Goal: Information Seeking & Learning: Learn about a topic

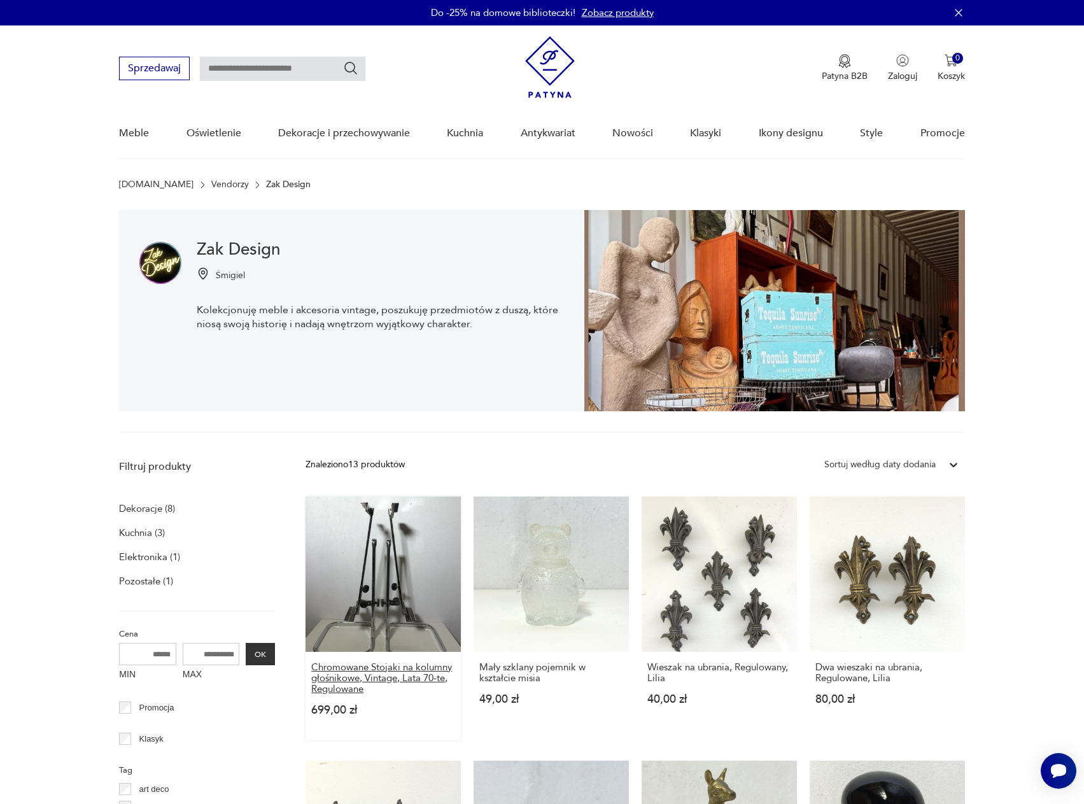
click at [386, 677] on h3 "Chromowane Stojaki na kolumny głośnikowe, Vintage, Lata 70-te, Regulowane" at bounding box center [383, 678] width 144 height 32
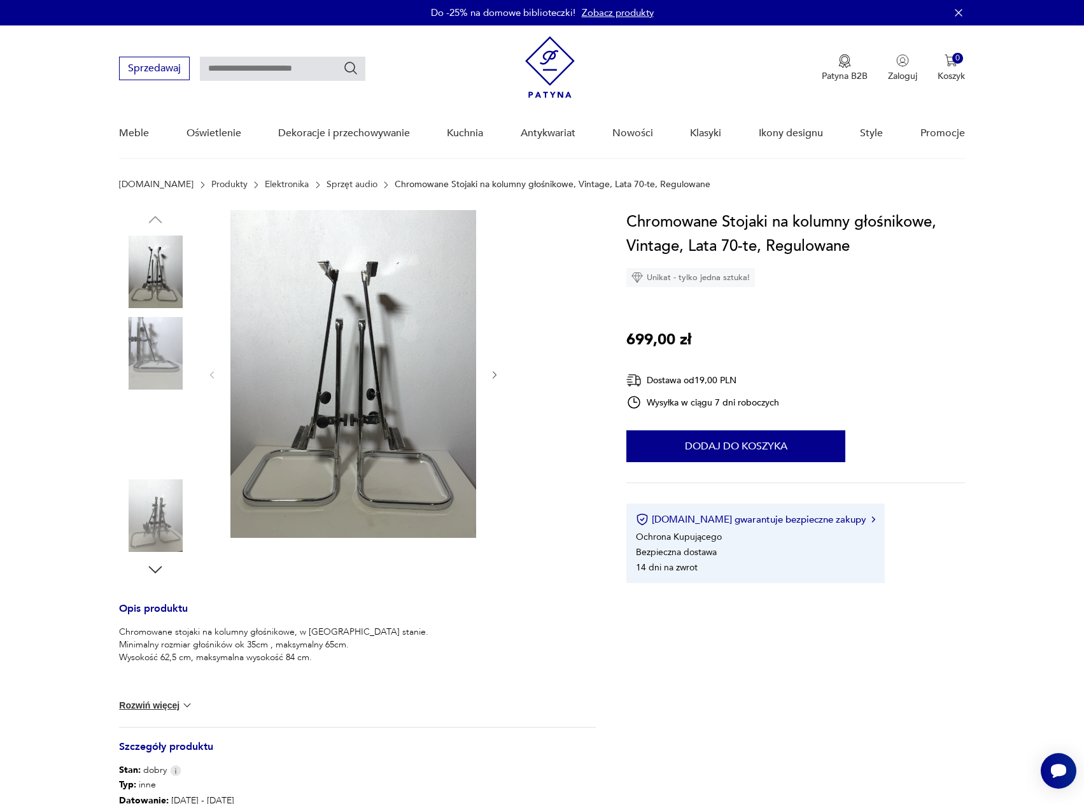
click at [492, 376] on icon "button" at bounding box center [495, 375] width 11 height 11
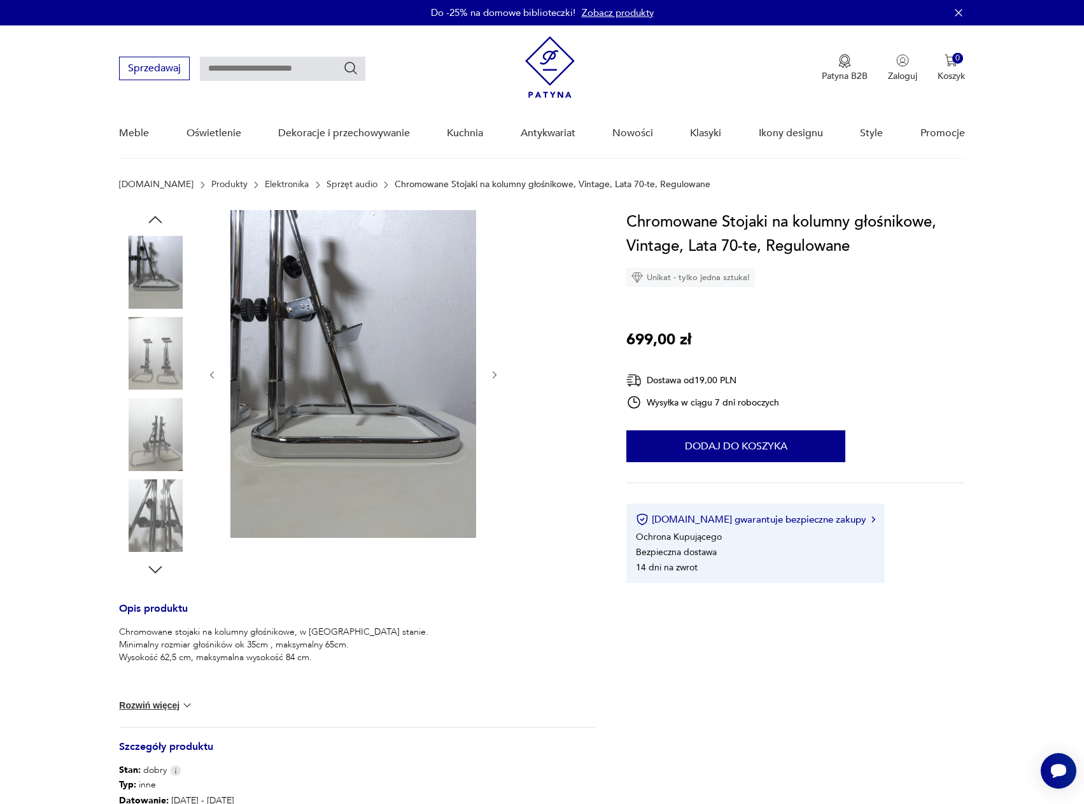
click at [492, 377] on icon "button" at bounding box center [495, 375] width 11 height 11
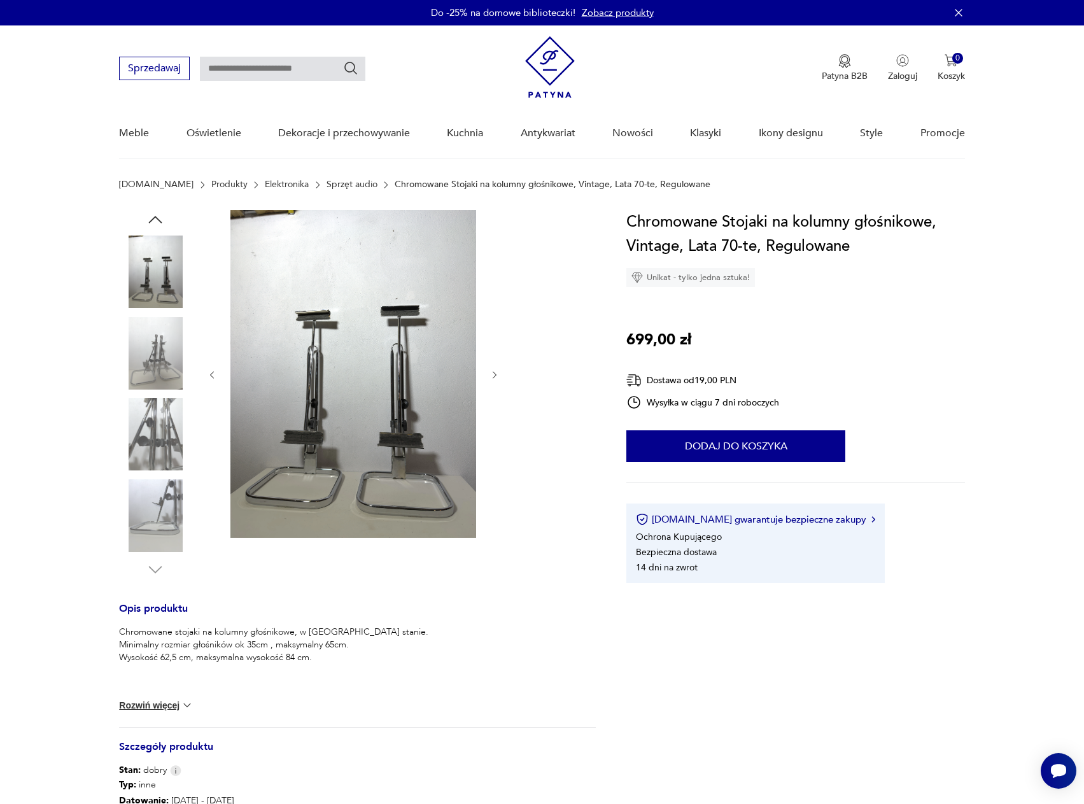
click at [492, 377] on icon "button" at bounding box center [495, 375] width 11 height 11
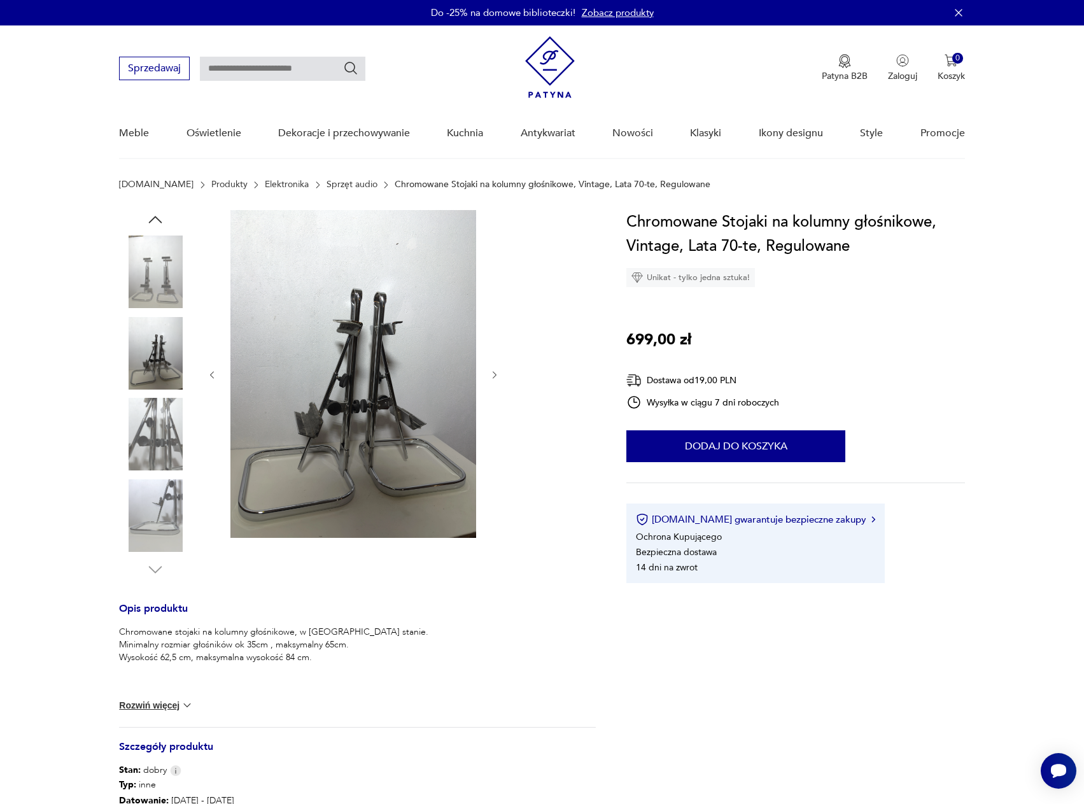
click at [691, 278] on div "Unikat - tylko jedna sztuka!" at bounding box center [691, 277] width 129 height 19
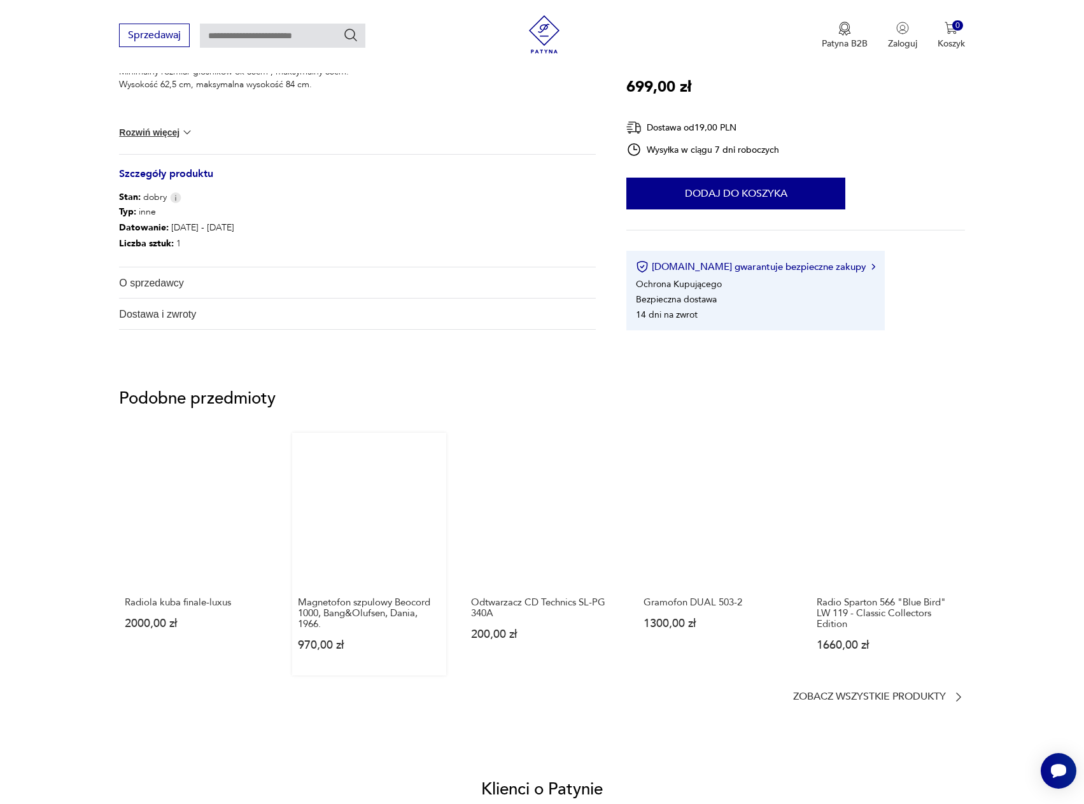
scroll to position [637, 0]
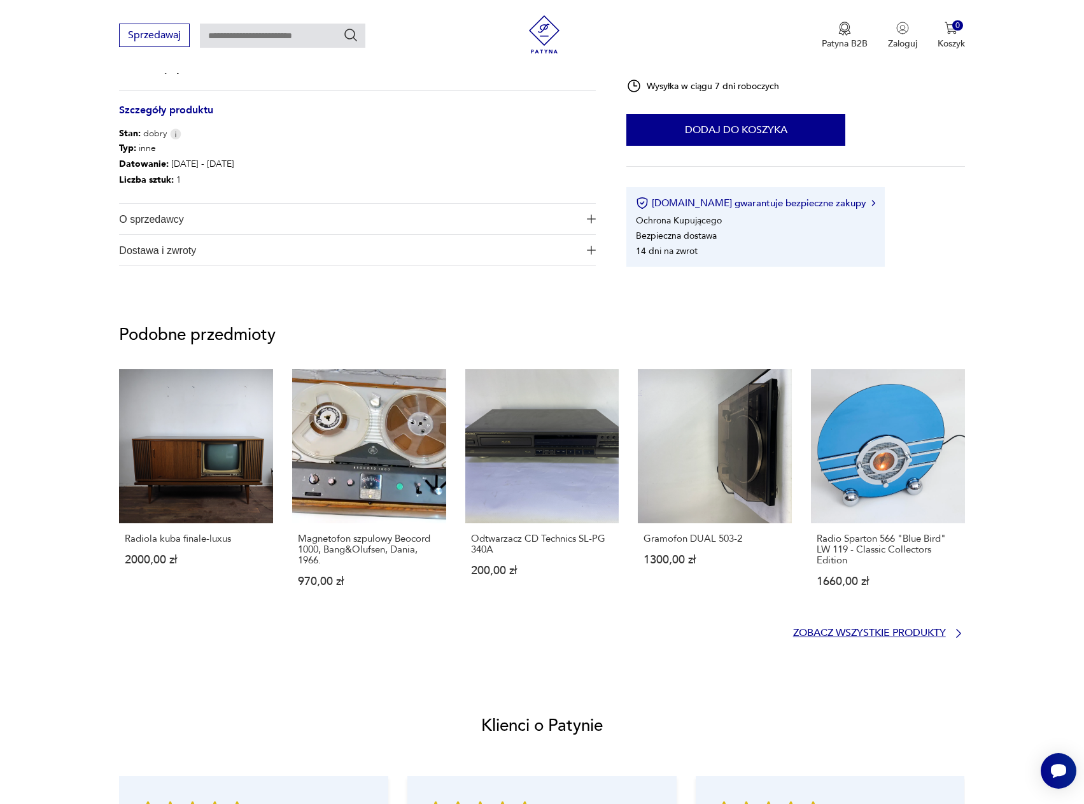
drag, startPoint x: 812, startPoint y: 625, endPoint x: 811, endPoint y: 632, distance: 7.9
click at [811, 627] on section "Podobne przedmioty Radiola kuba finale-luxus 2000,00 zł Magnetofon szpulowy Beo…" at bounding box center [542, 483] width 846 height 313
click at [809, 636] on p "Zobacz wszystkie produkty" at bounding box center [869, 633] width 153 height 8
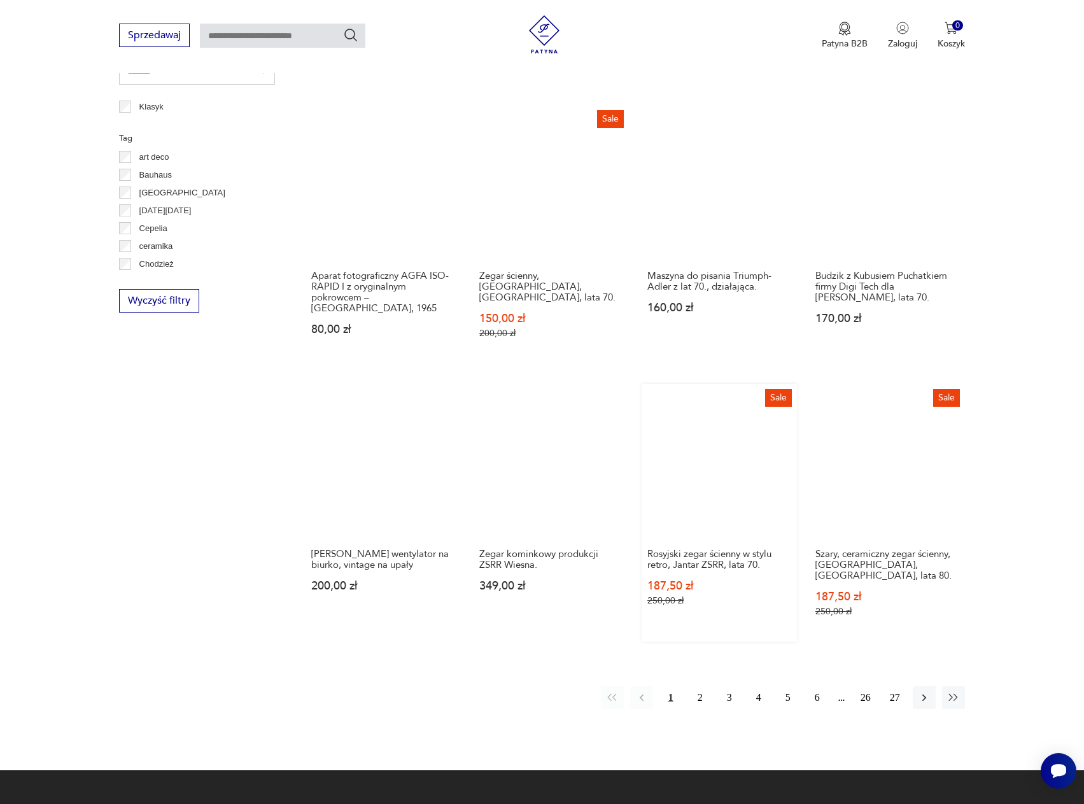
scroll to position [1044, 0]
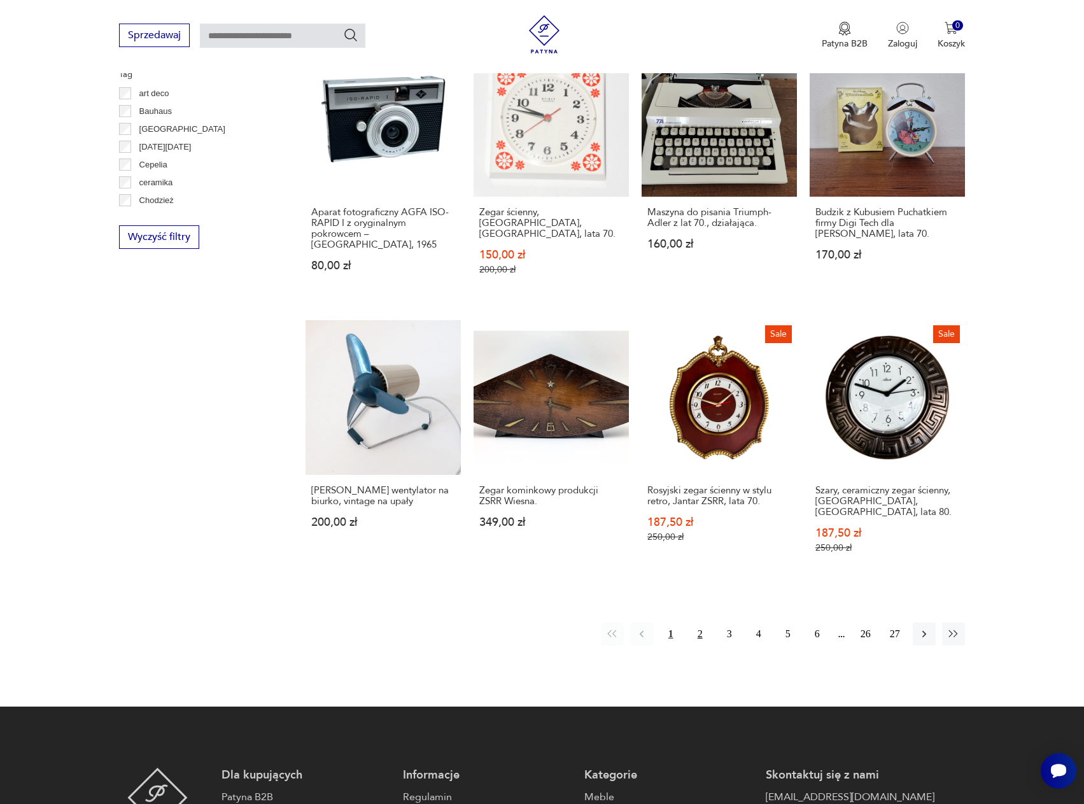
click at [705, 623] on button "2" at bounding box center [700, 634] width 23 height 23
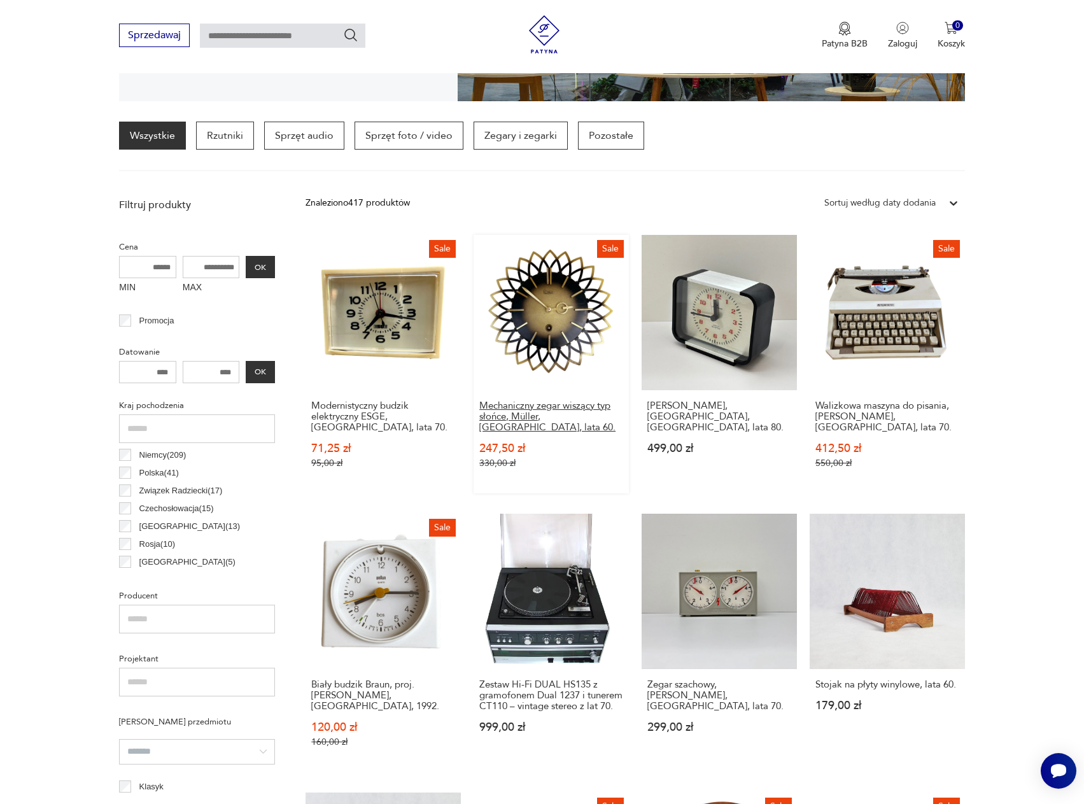
click at [580, 413] on h3 "Mechaniczny zegar wiszący typ słońce, Müller, Niemcy, lata 60." at bounding box center [551, 416] width 144 height 32
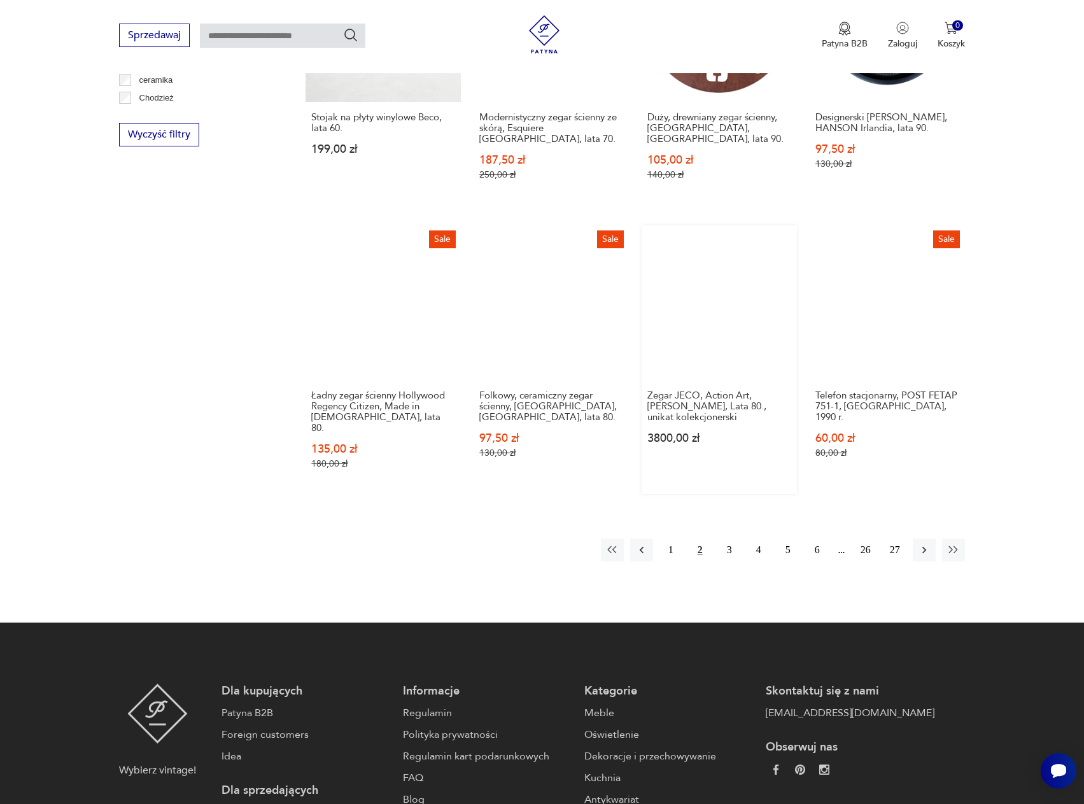
scroll to position [1210, 0]
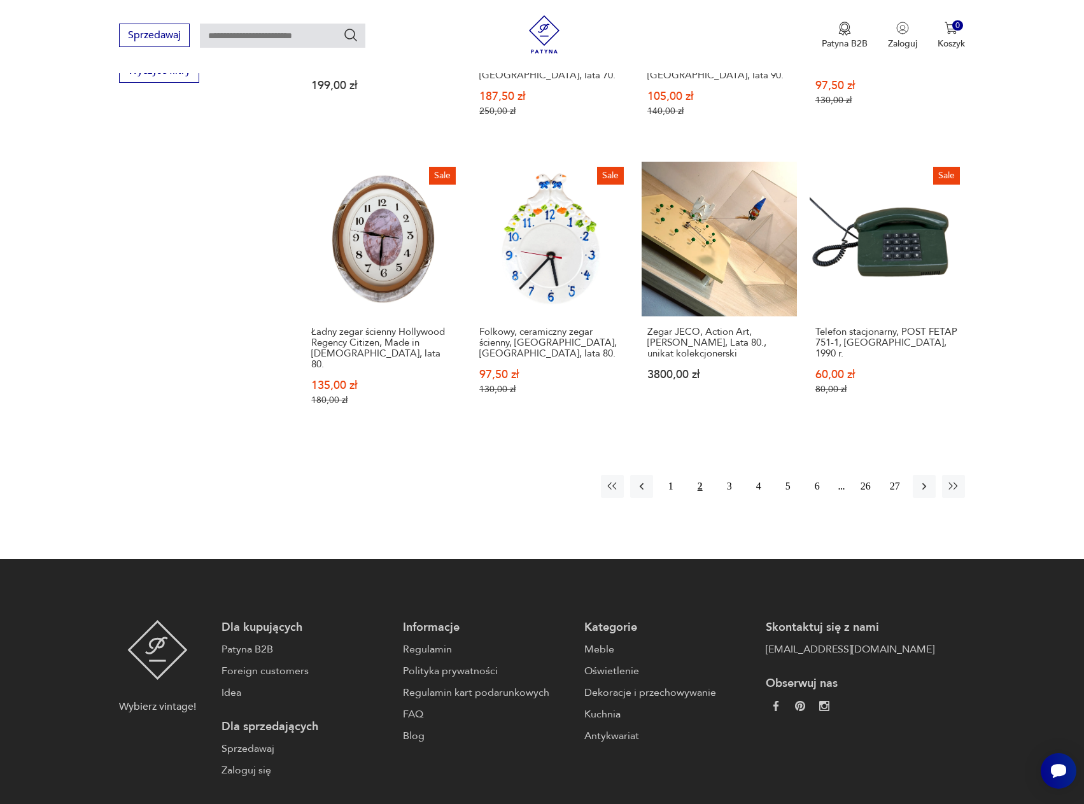
drag, startPoint x: 457, startPoint y: 481, endPoint x: 454, endPoint y: 465, distance: 16.9
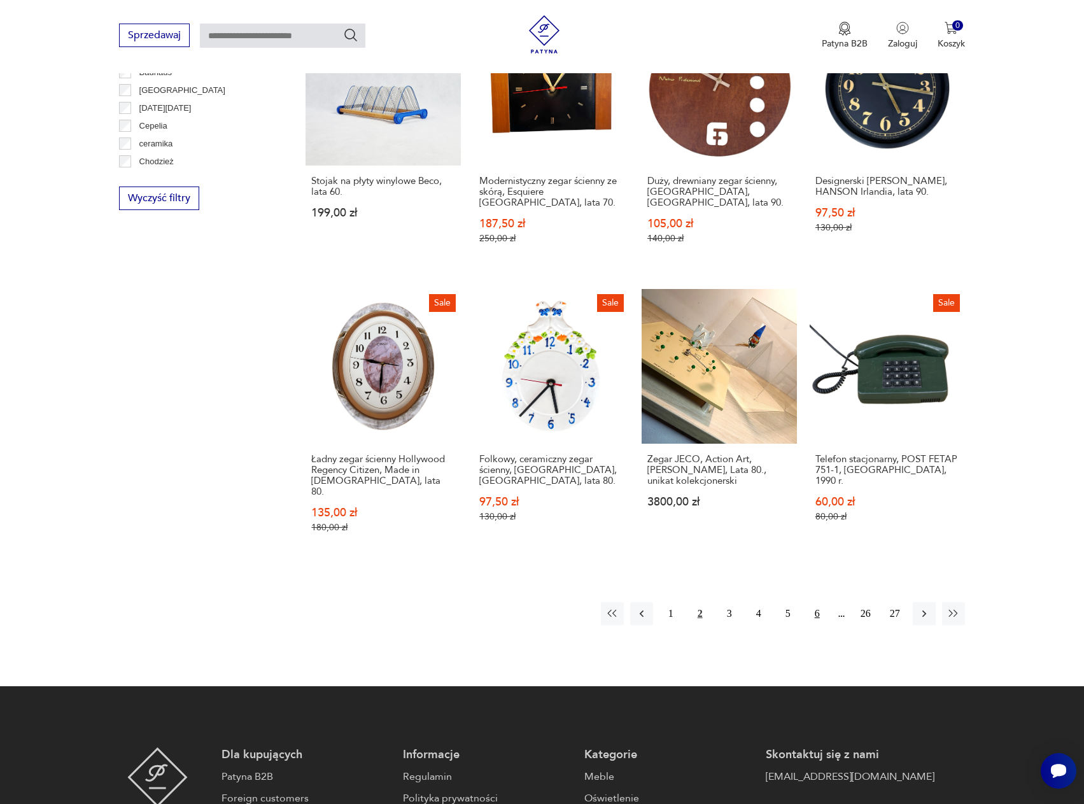
scroll to position [1321, 0]
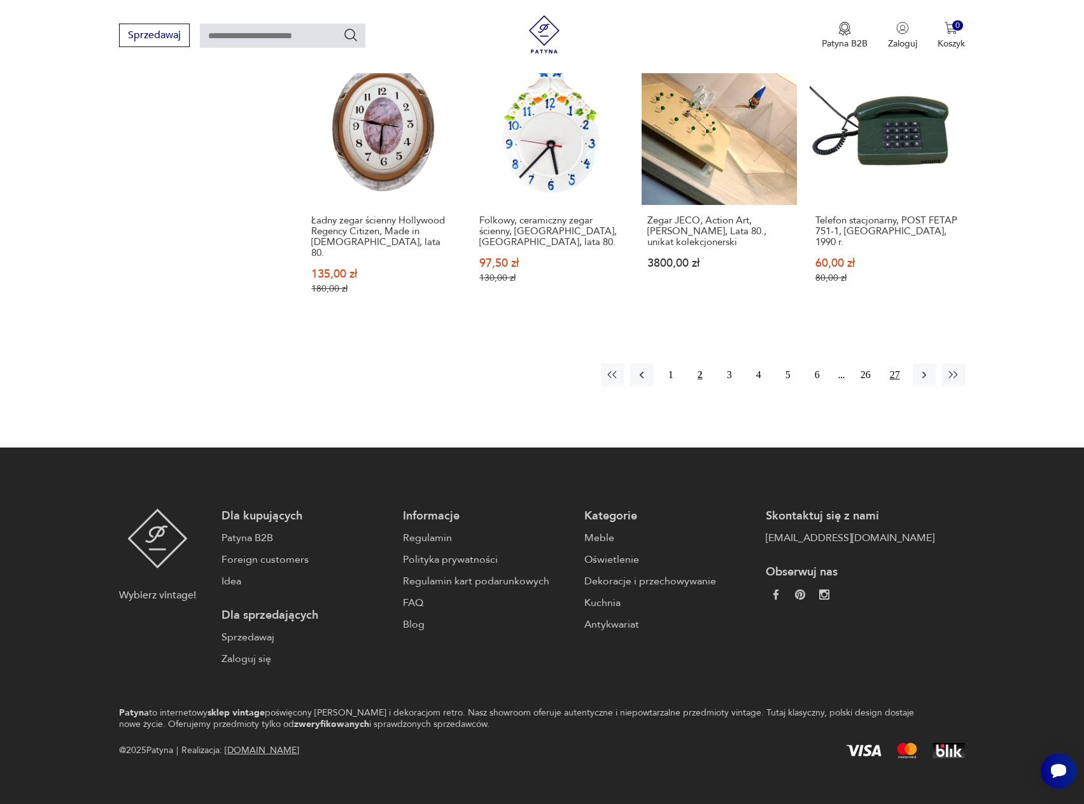
click at [891, 364] on button "27" at bounding box center [895, 375] width 23 height 23
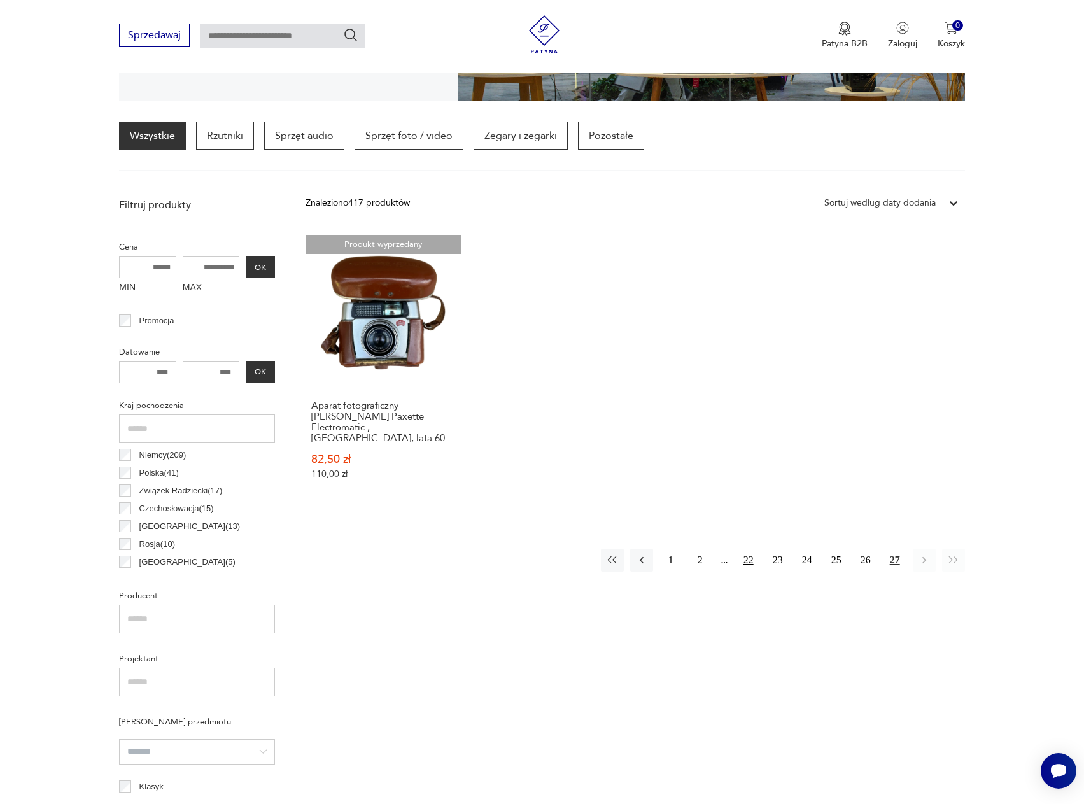
click at [750, 549] on button "22" at bounding box center [748, 560] width 23 height 23
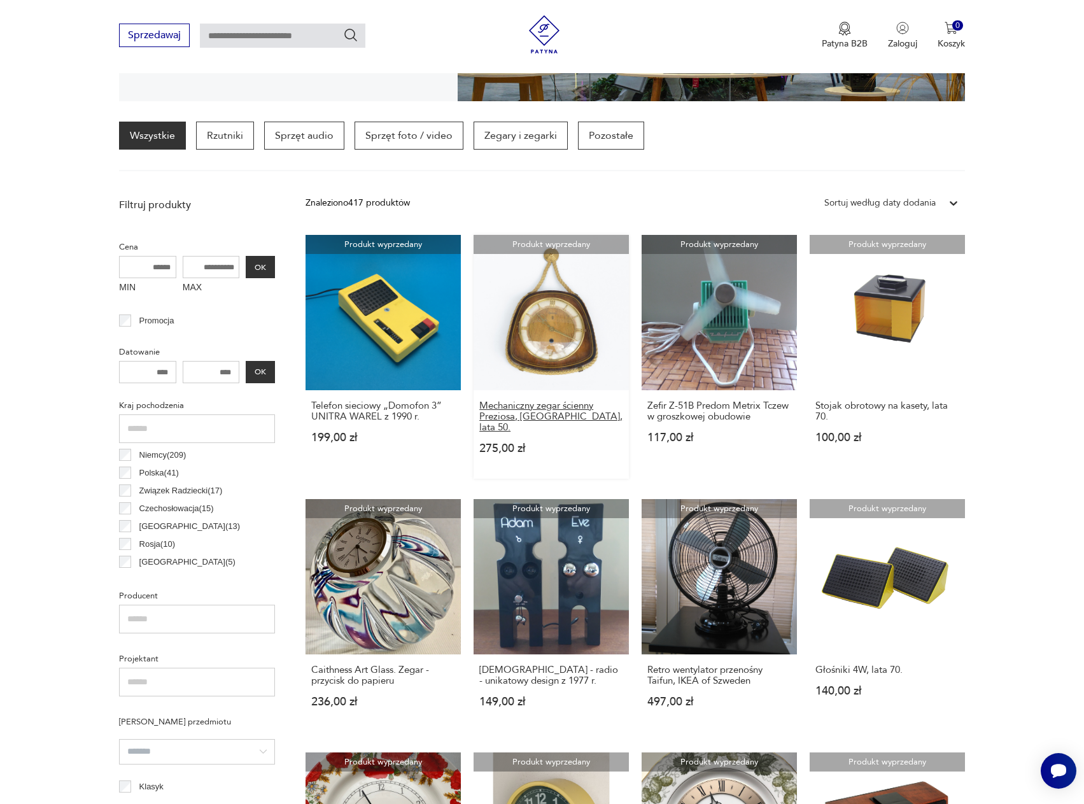
click at [565, 418] on h3 "Mechaniczny zegar ścienny Preziosa, Niemcy, lata 50." at bounding box center [551, 416] width 144 height 32
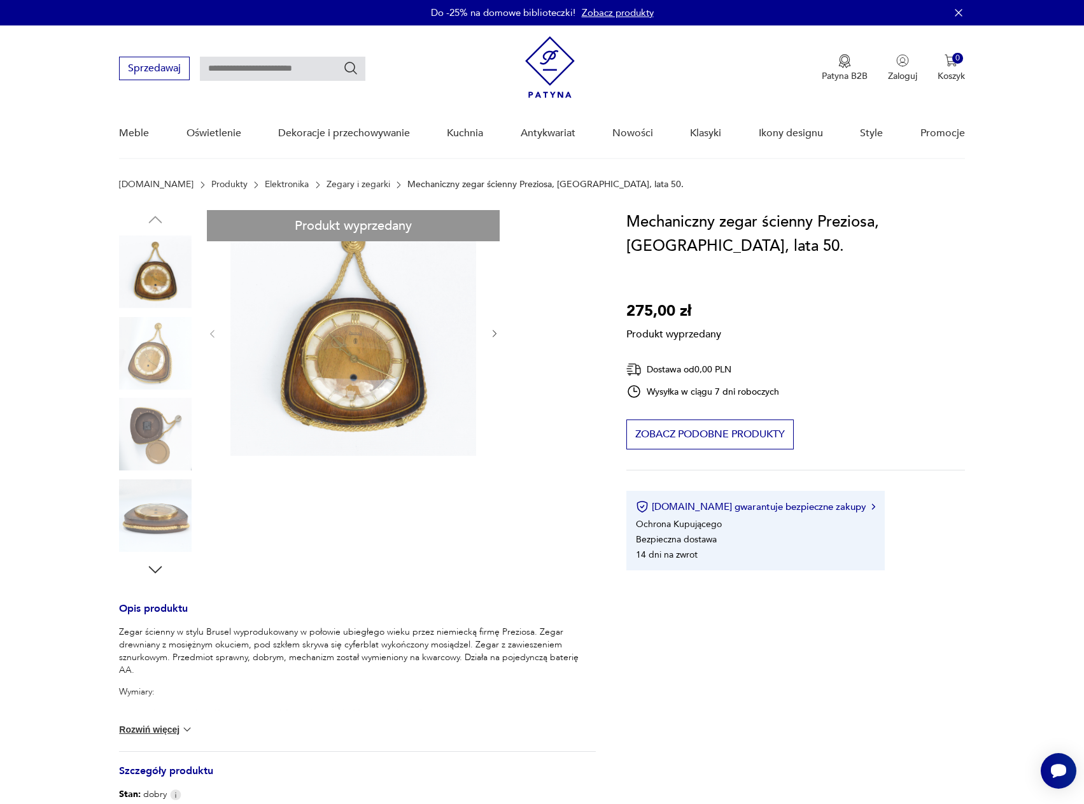
click at [141, 351] on div "Produkt wyprzedany Opis produktu Zegar ścienny w stylu Brusel wyprodukowany w p…" at bounding box center [357, 613] width 477 height 806
click at [144, 371] on div "Produkt wyprzedany Opis produktu Zegar ścienny w stylu Brusel wyprodukowany w p…" at bounding box center [357, 613] width 477 height 806
click at [149, 428] on div "Produkt wyprzedany Opis produktu Zegar ścienny w stylu Brusel wyprodukowany w p…" at bounding box center [357, 613] width 477 height 806
click at [141, 515] on div "Produkt wyprzedany Opis produktu Zegar ścienny w stylu Brusel wyprodukowany w p…" at bounding box center [357, 613] width 477 height 806
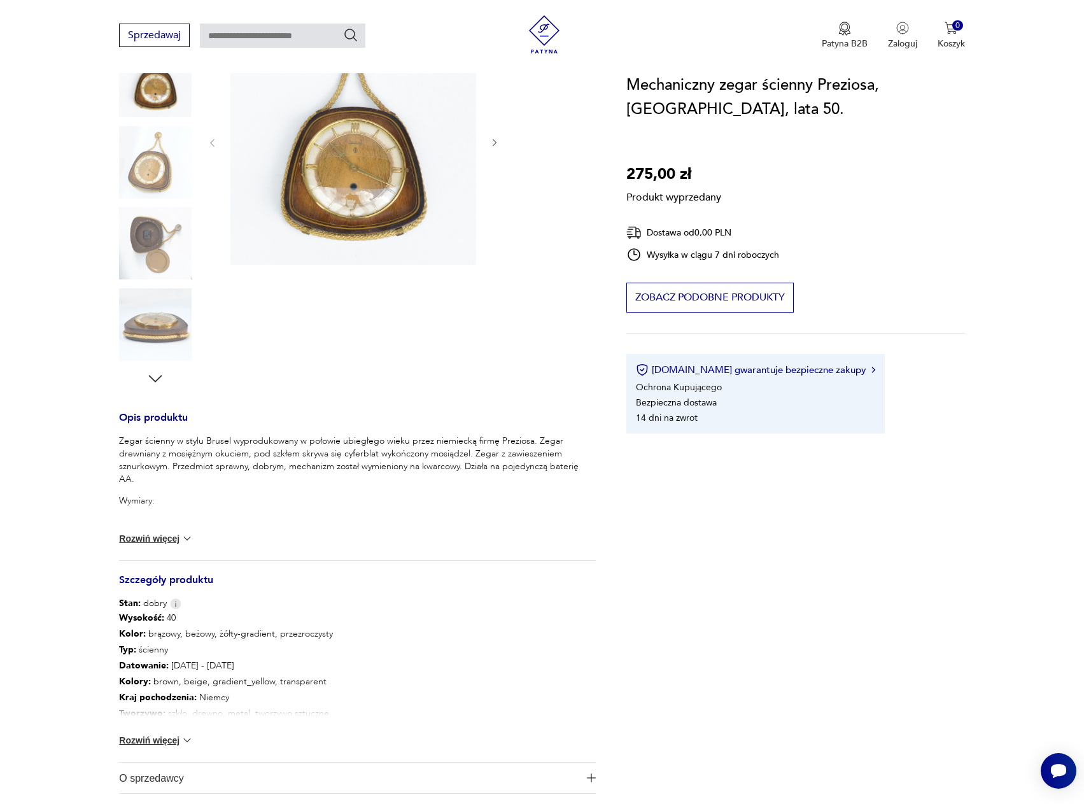
scroll to position [382, 0]
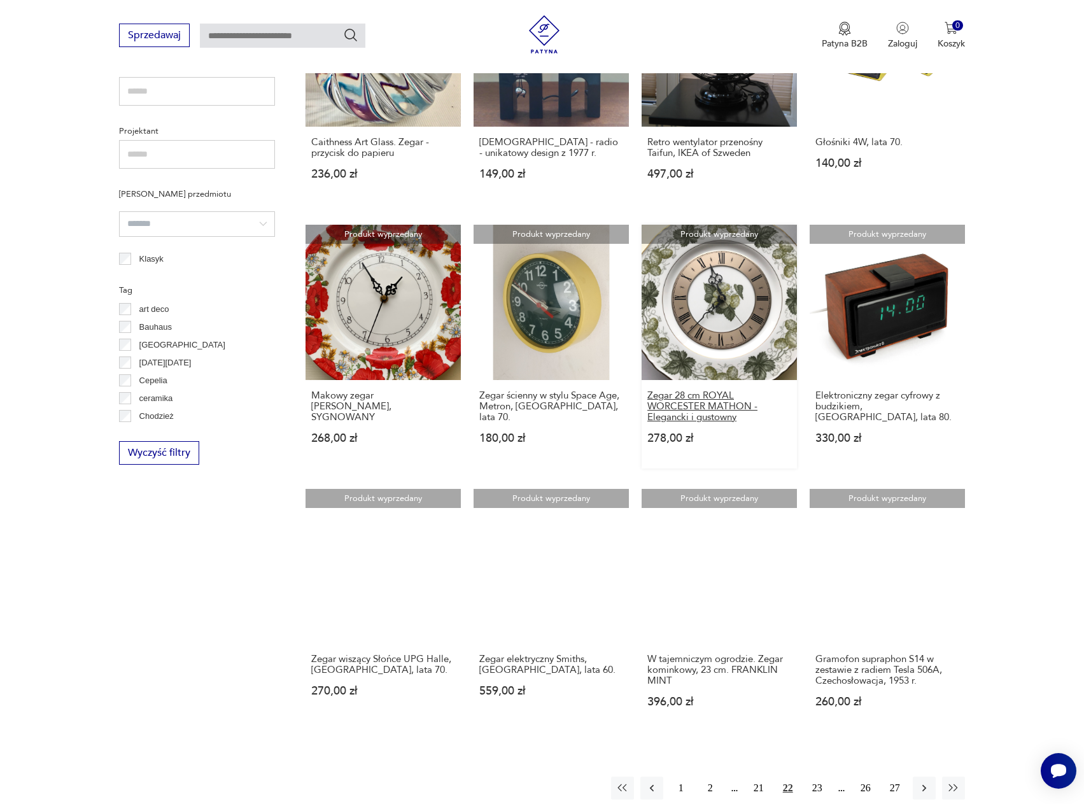
scroll to position [1082, 0]
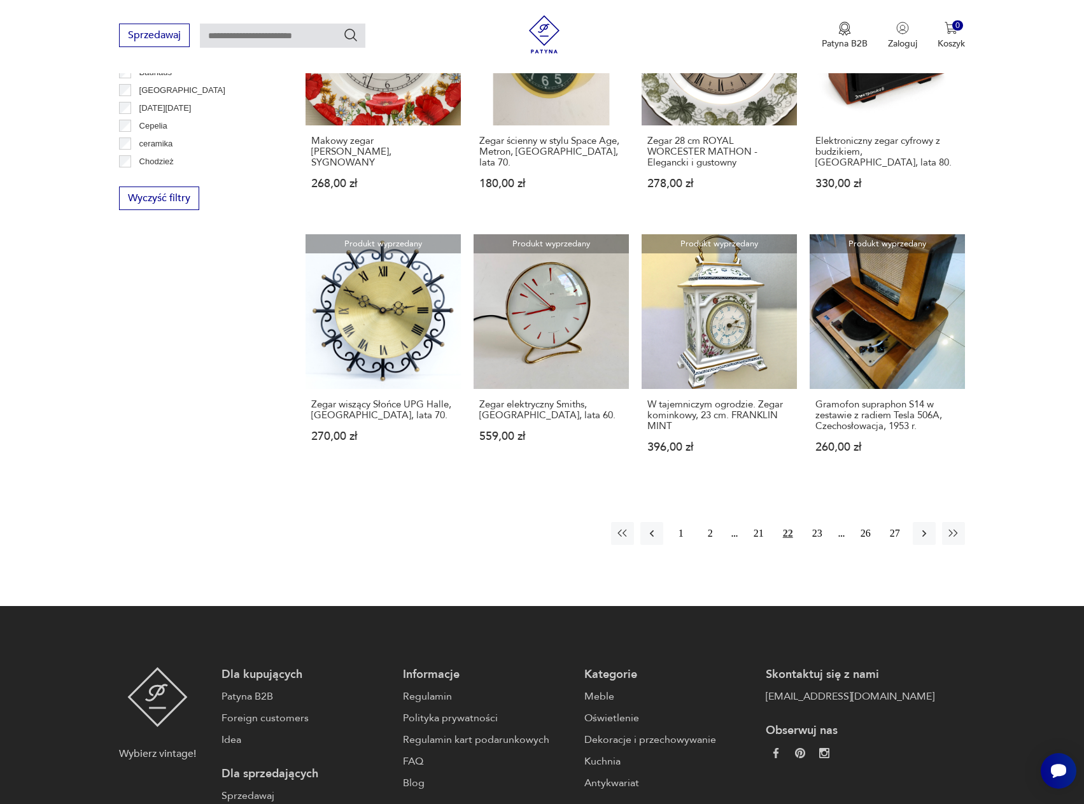
click at [712, 526] on button "2" at bounding box center [710, 533] width 23 height 23
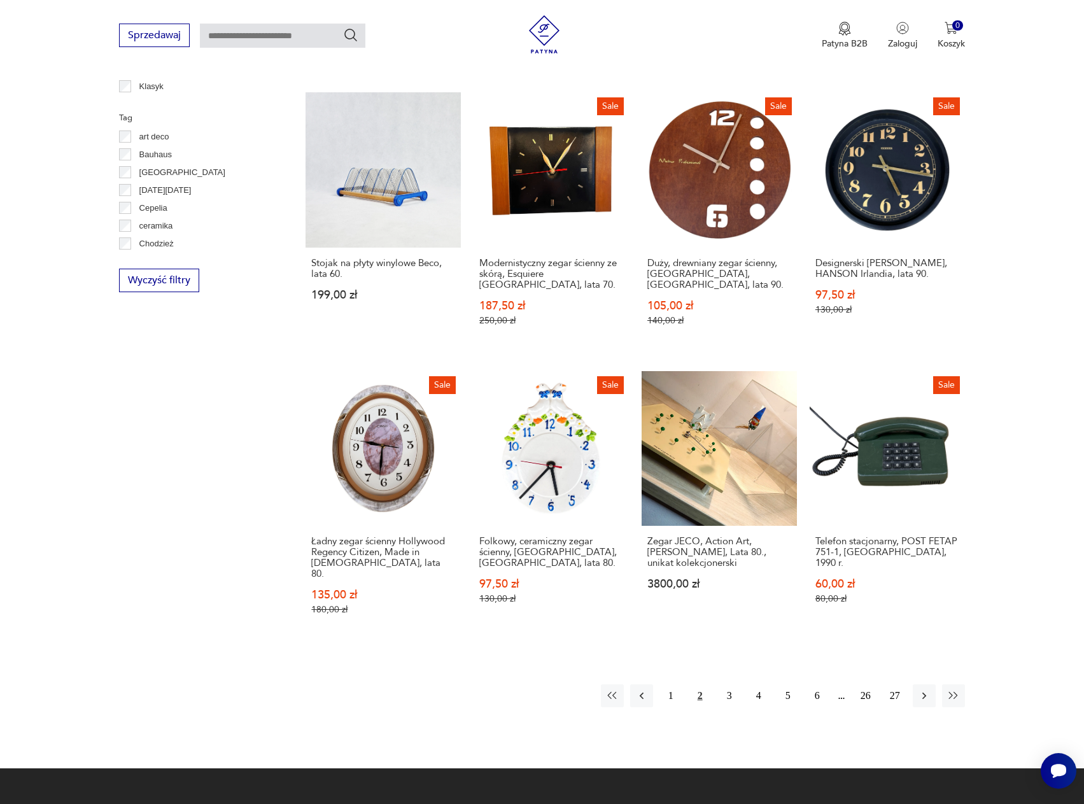
scroll to position [1255, 0]
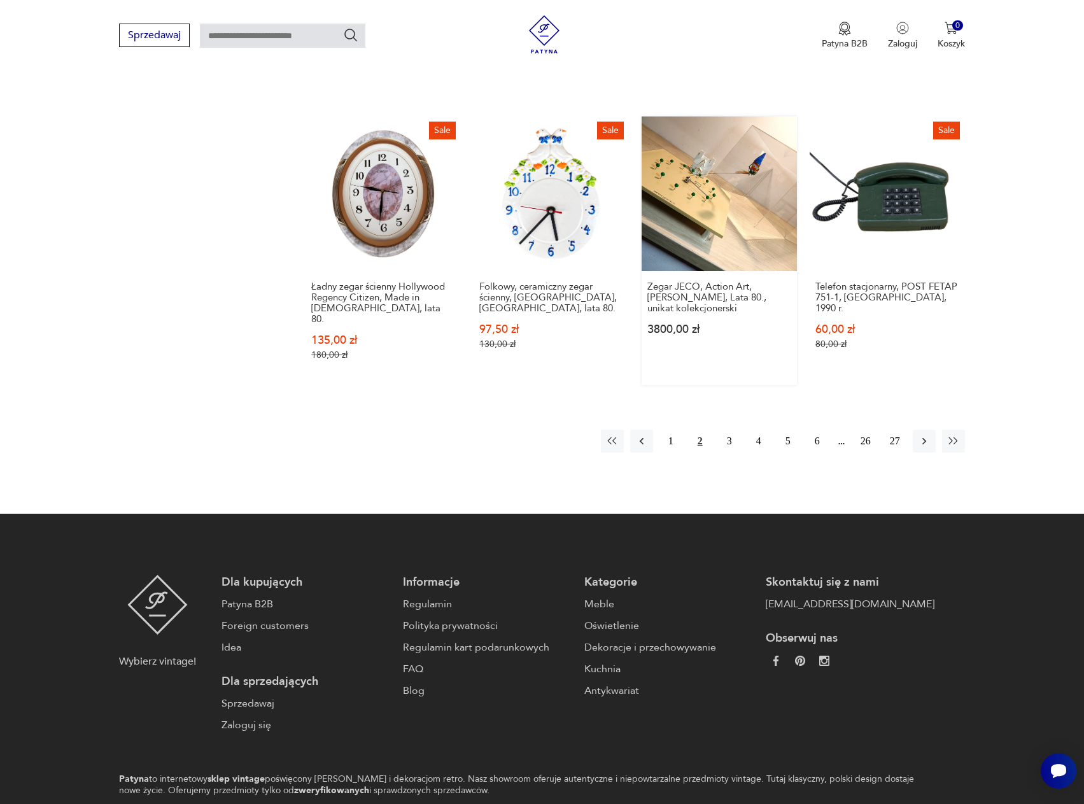
click at [736, 219] on link "Zegar JECO, Action Art, Maison Lorenz, Lata 80., unikat kolekcjonerski 3800,00 …" at bounding box center [719, 251] width 155 height 269
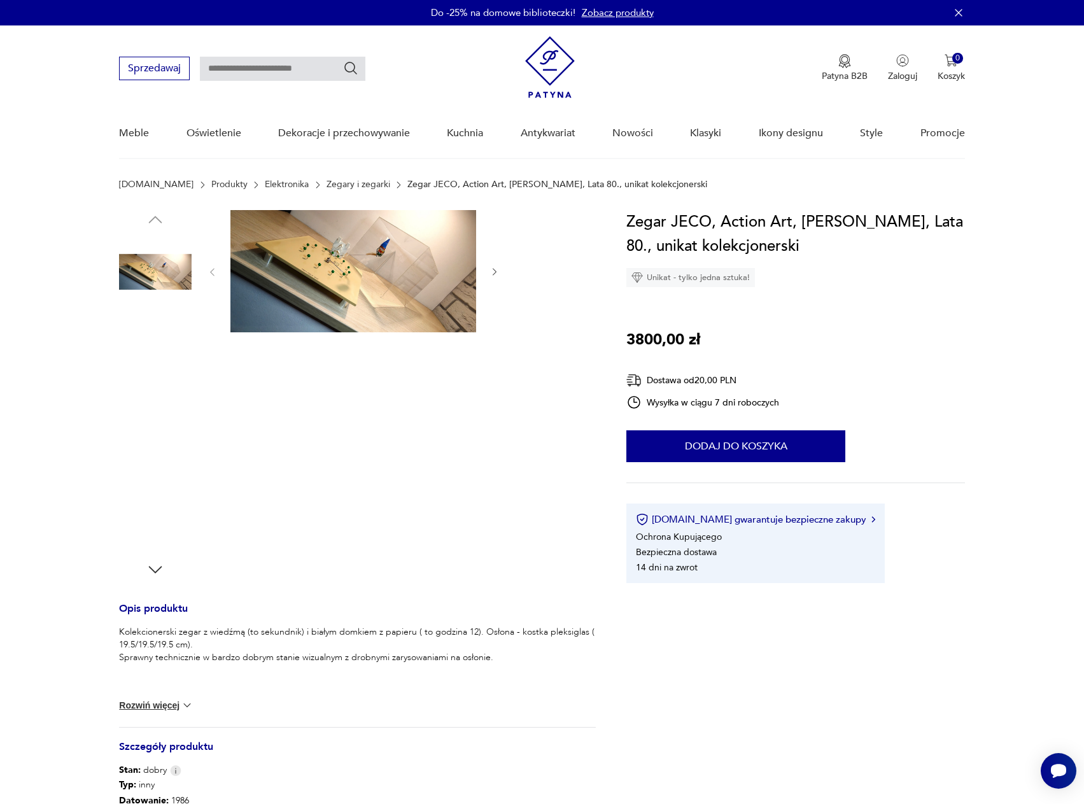
click at [171, 357] on img at bounding box center [155, 353] width 73 height 73
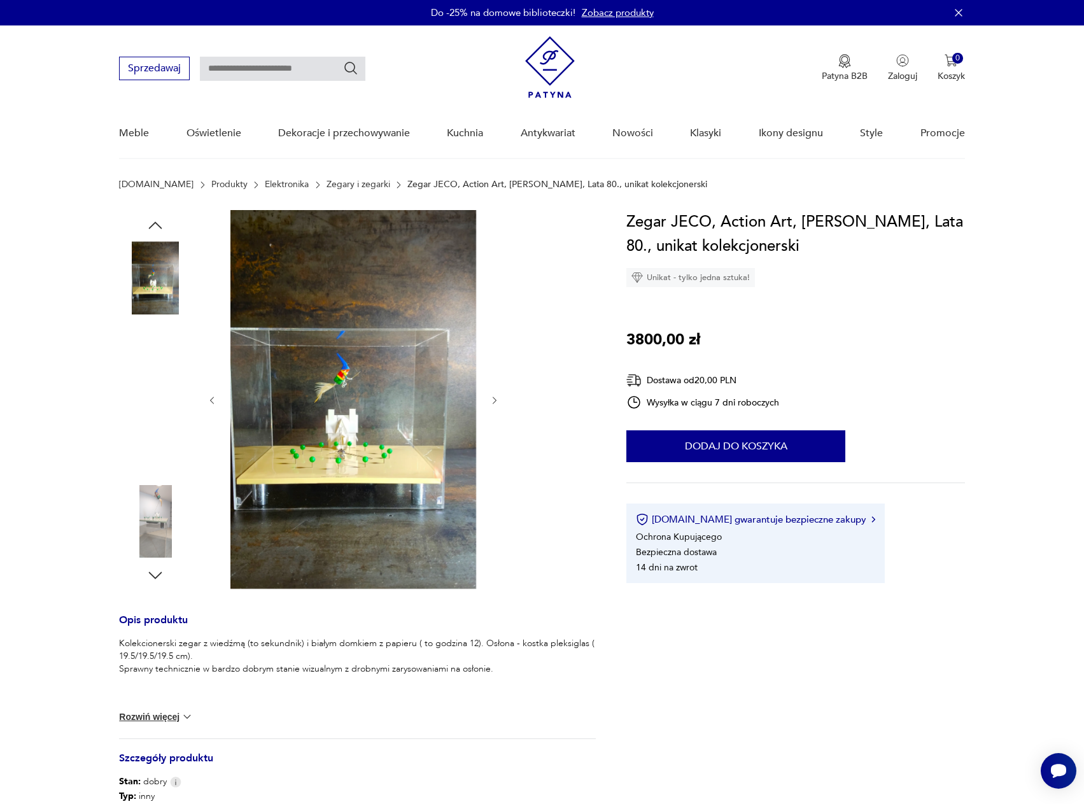
click at [158, 435] on img at bounding box center [155, 440] width 73 height 73
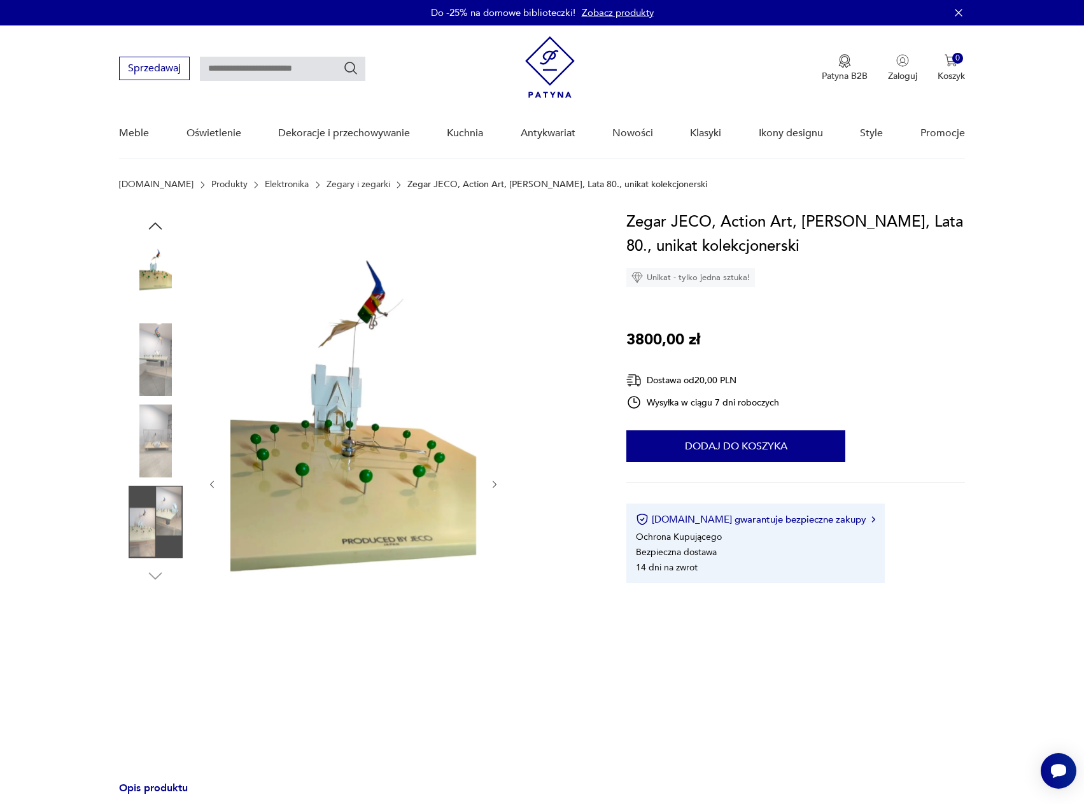
click at [149, 492] on img at bounding box center [155, 522] width 73 height 73
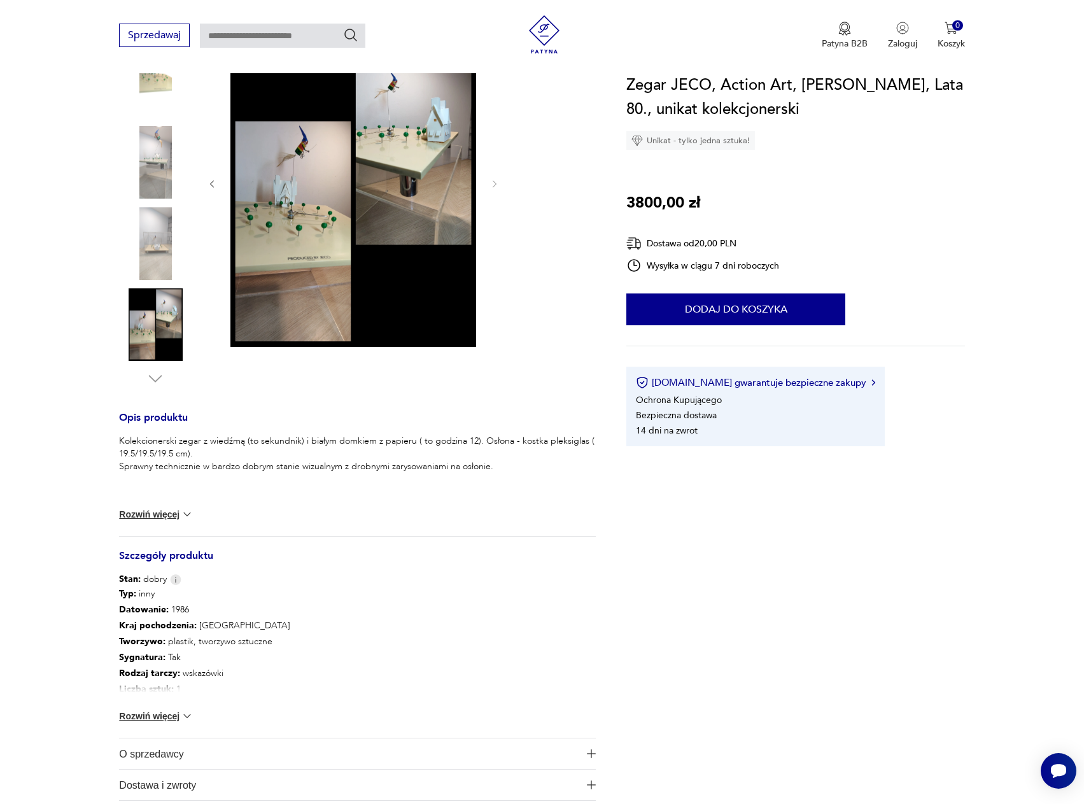
scroll to position [64, 0]
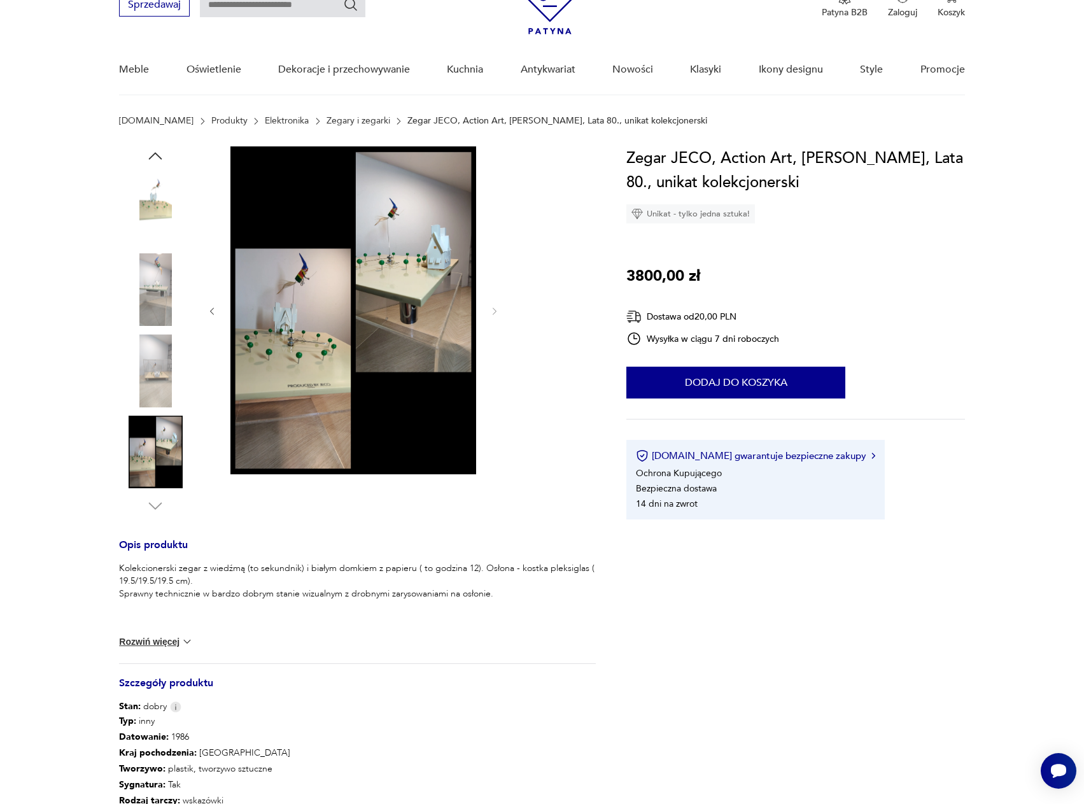
drag, startPoint x: 271, startPoint y: 390, endPoint x: 251, endPoint y: 379, distance: 22.5
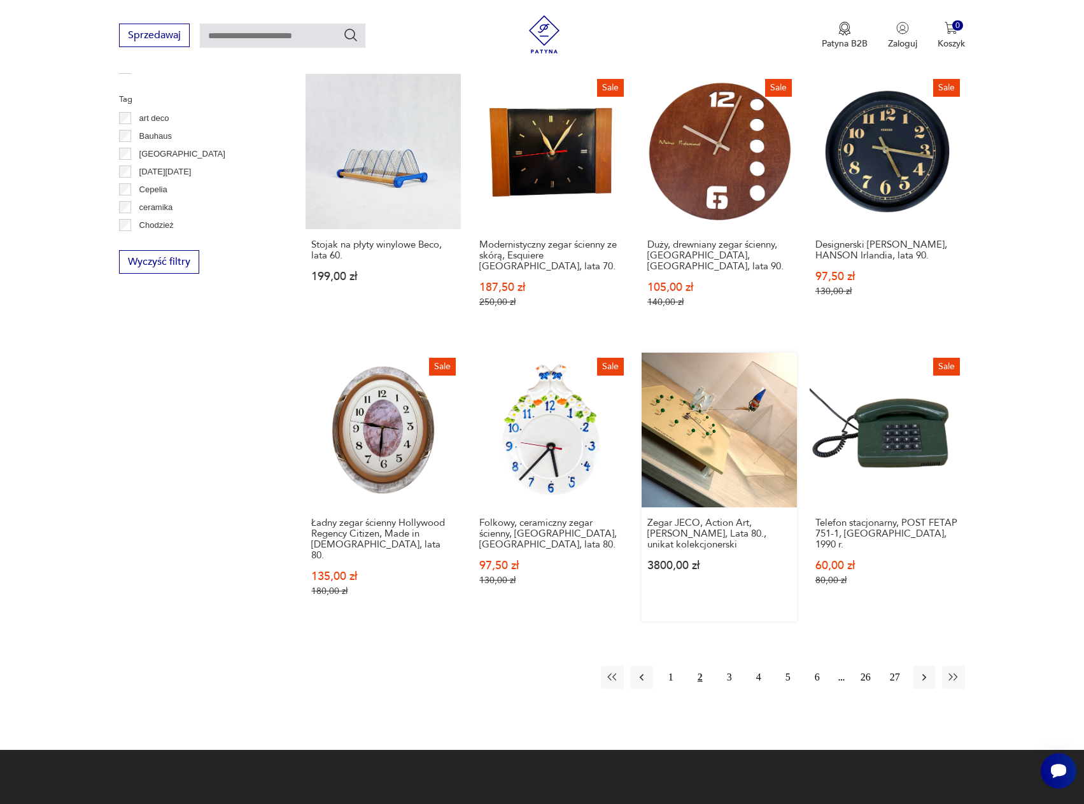
scroll to position [1210, 0]
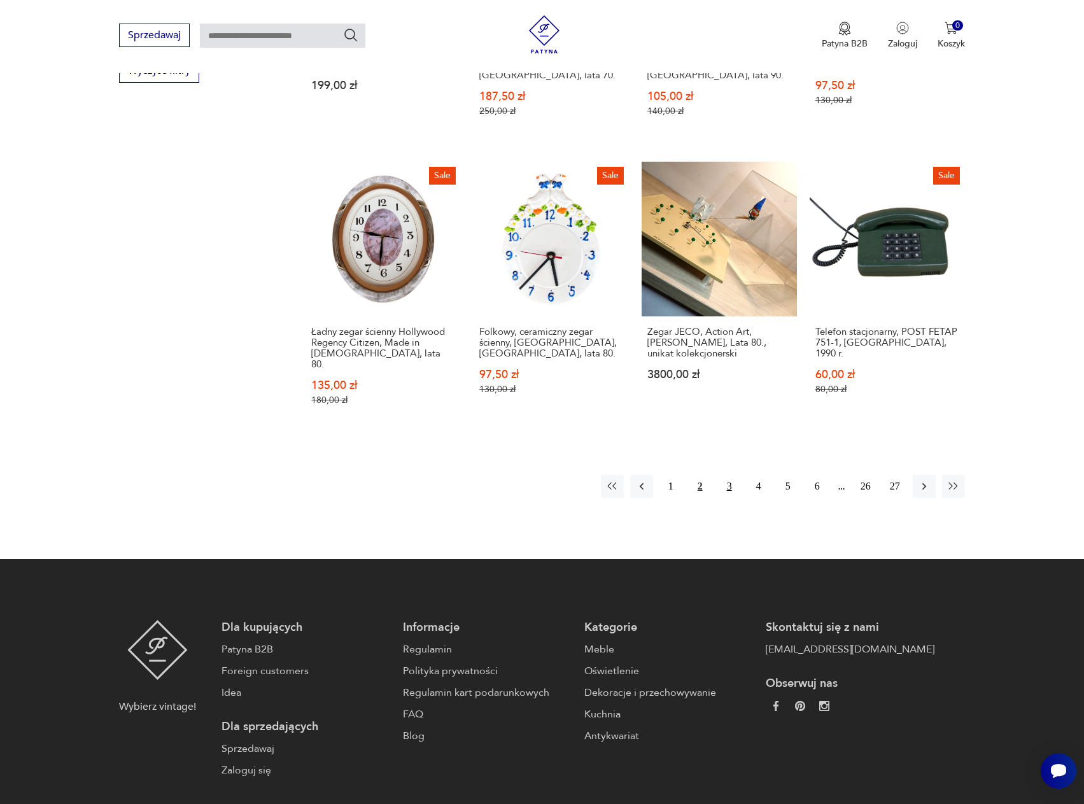
click at [724, 476] on button "3" at bounding box center [729, 486] width 23 height 23
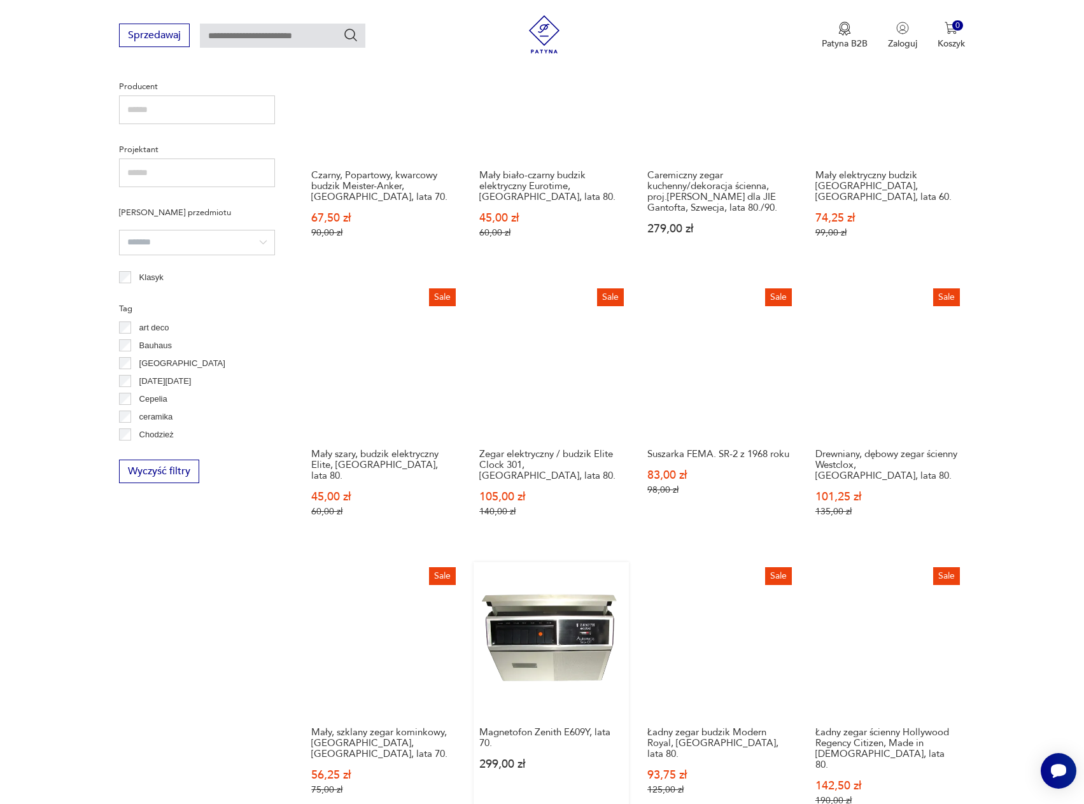
scroll to position [1000, 0]
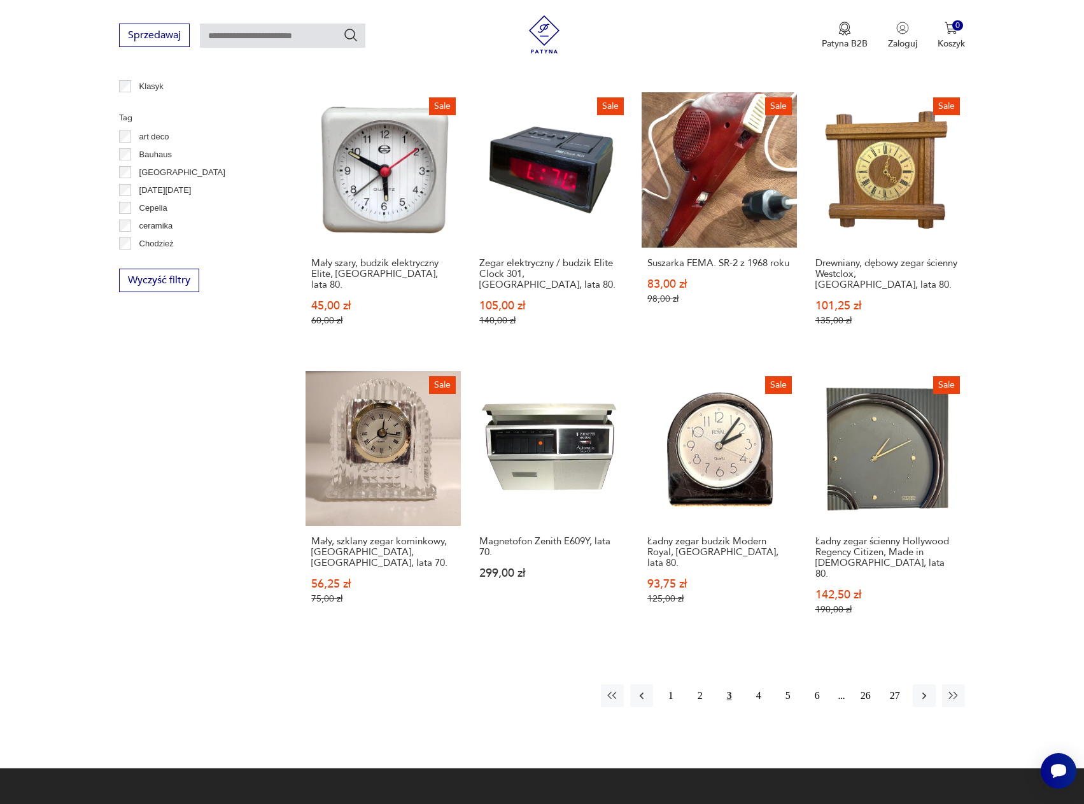
drag, startPoint x: 264, startPoint y: 462, endPoint x: 267, endPoint y: 444, distance: 18.0
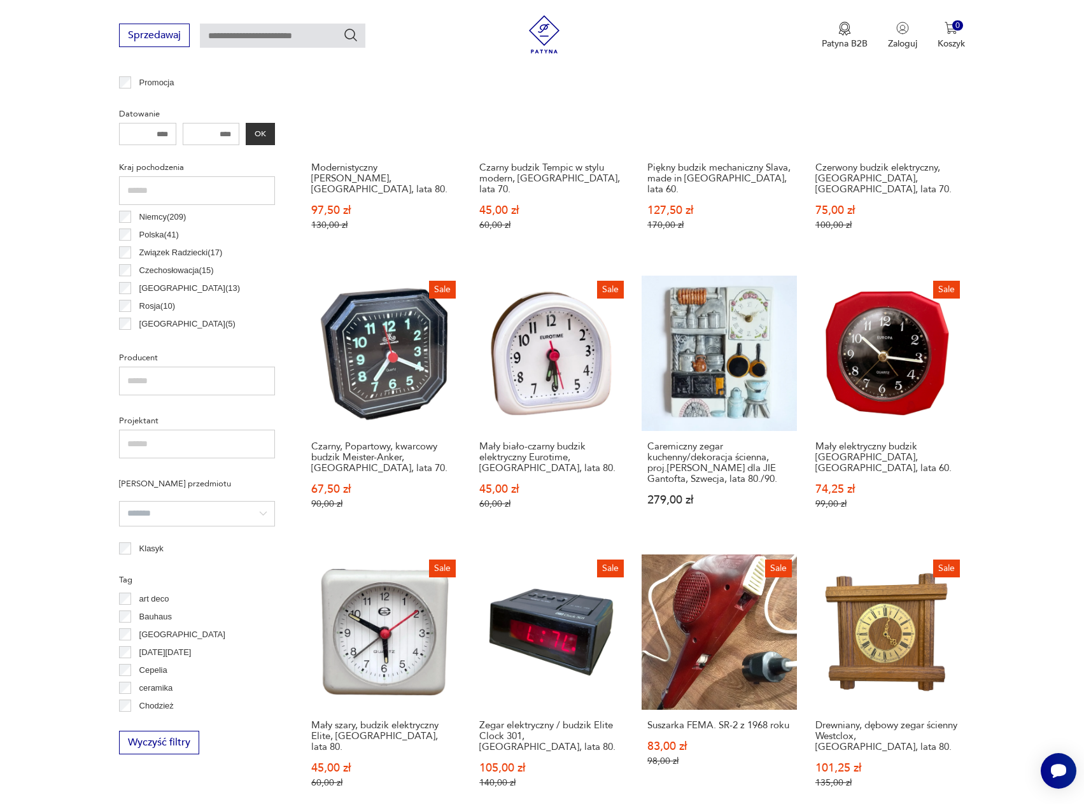
scroll to position [0, 0]
